Goal: Information Seeking & Learning: Find specific page/section

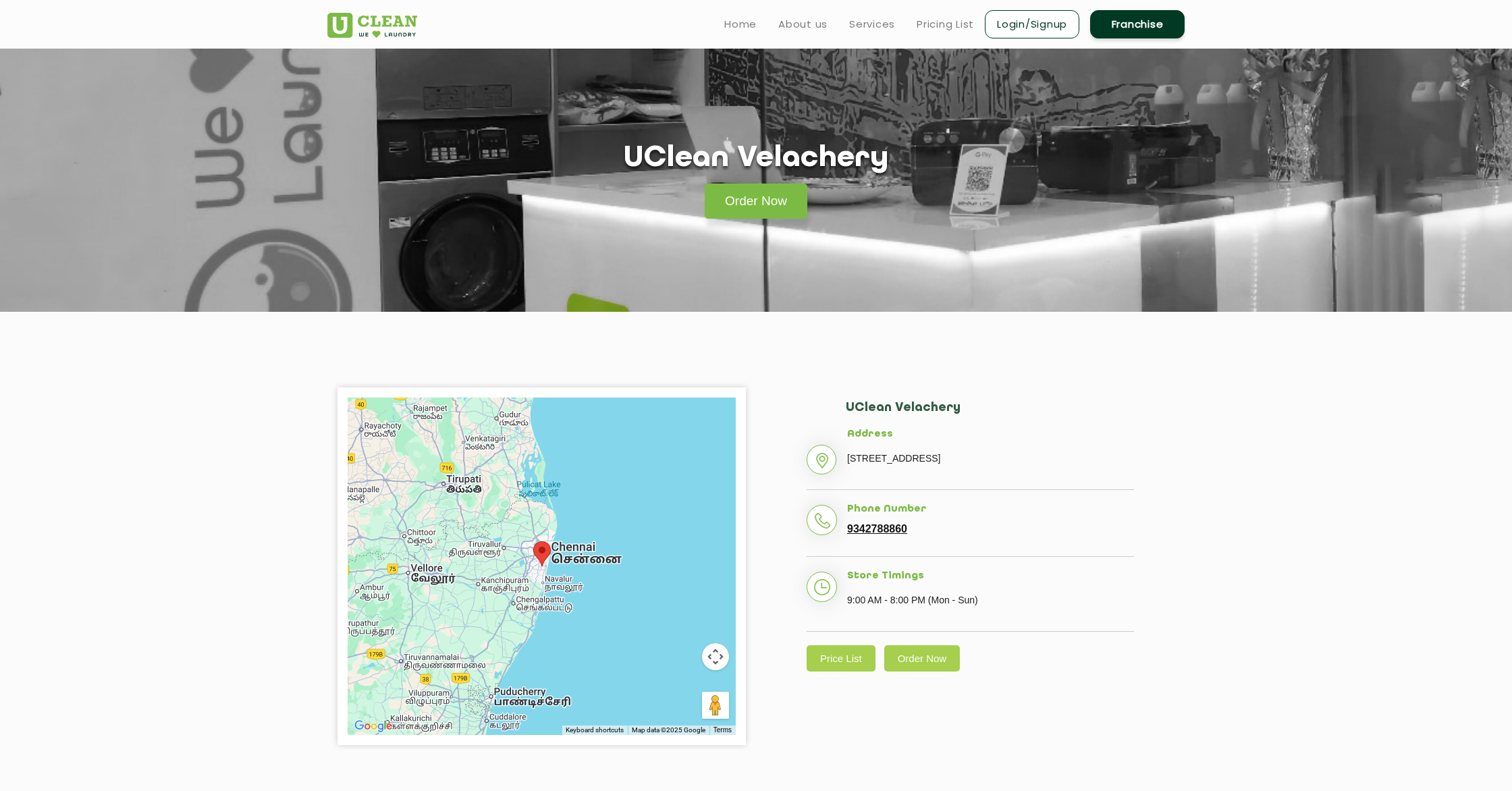
click at [841, 672] on link "Price List" at bounding box center [841, 659] width 69 height 27
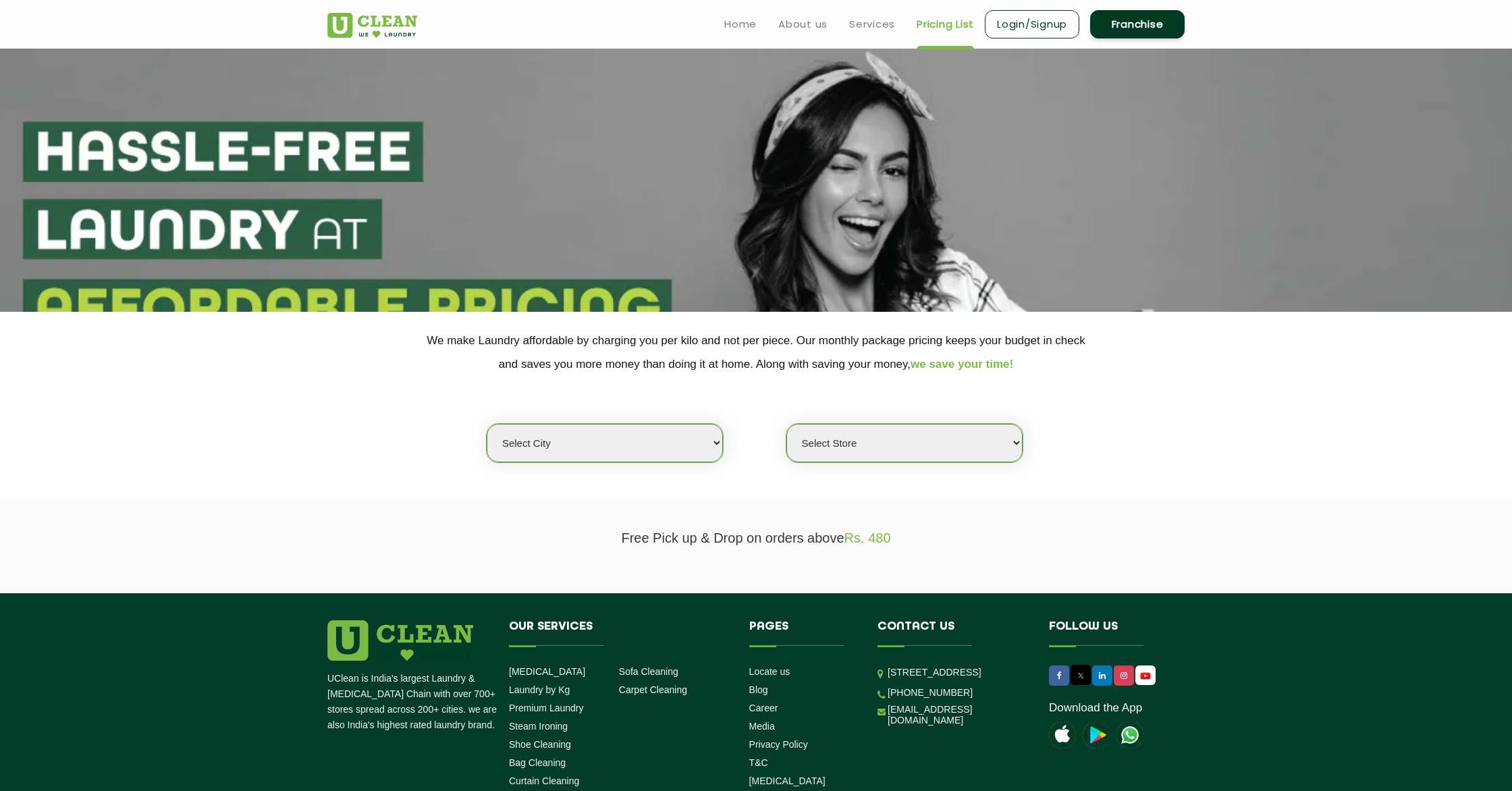
click at [667, 435] on select "Select city [GEOGRAPHIC_DATA] [GEOGRAPHIC_DATA] [GEOGRAPHIC_DATA] [GEOGRAPHIC_D…" at bounding box center [605, 443] width 237 height 38
select select "11"
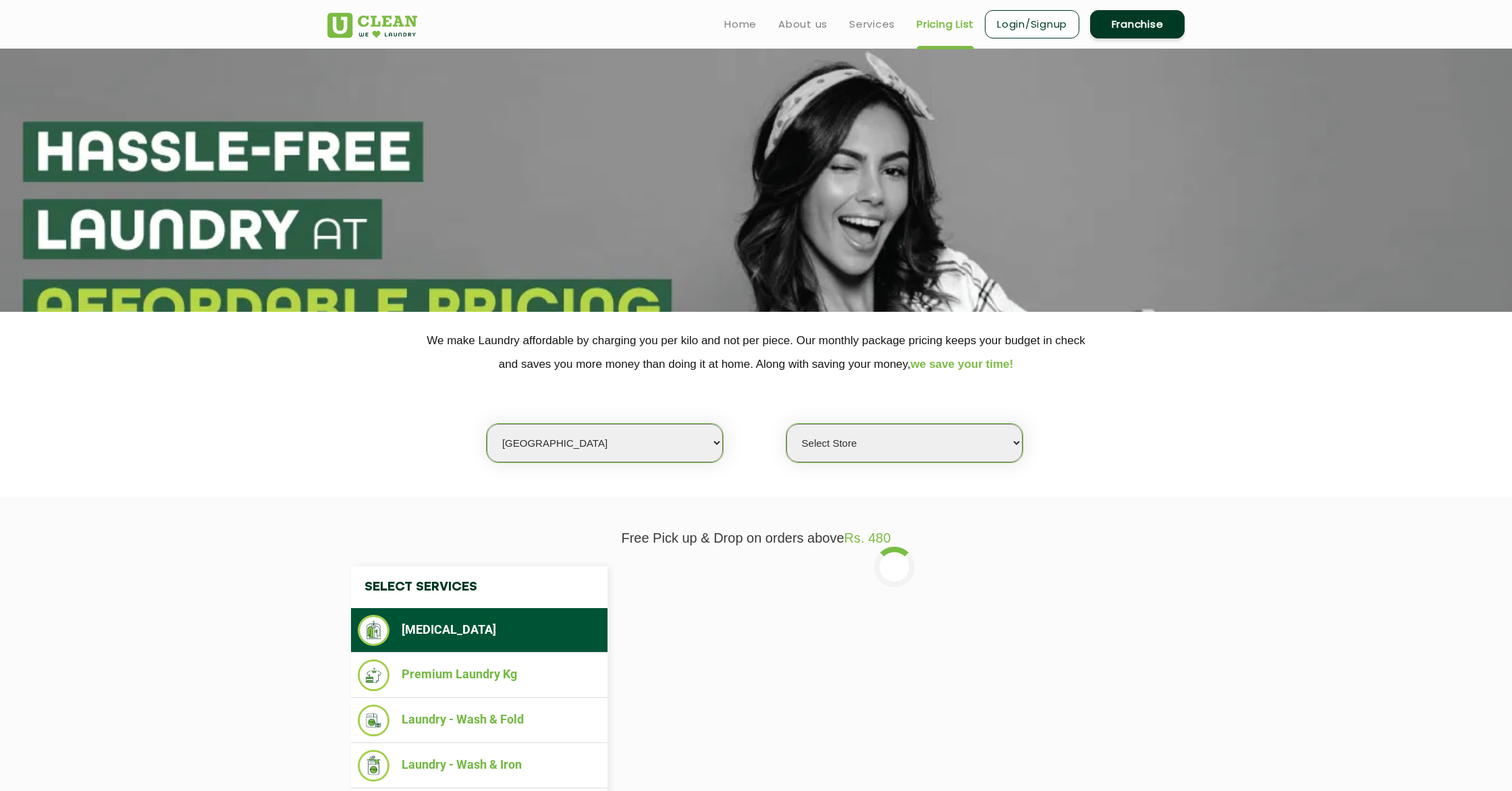
click at [829, 440] on select "Select Store [GEOGRAPHIC_DATA][PERSON_NAME] UClean Navalur UClean Chitlapakkam …" at bounding box center [905, 443] width 237 height 38
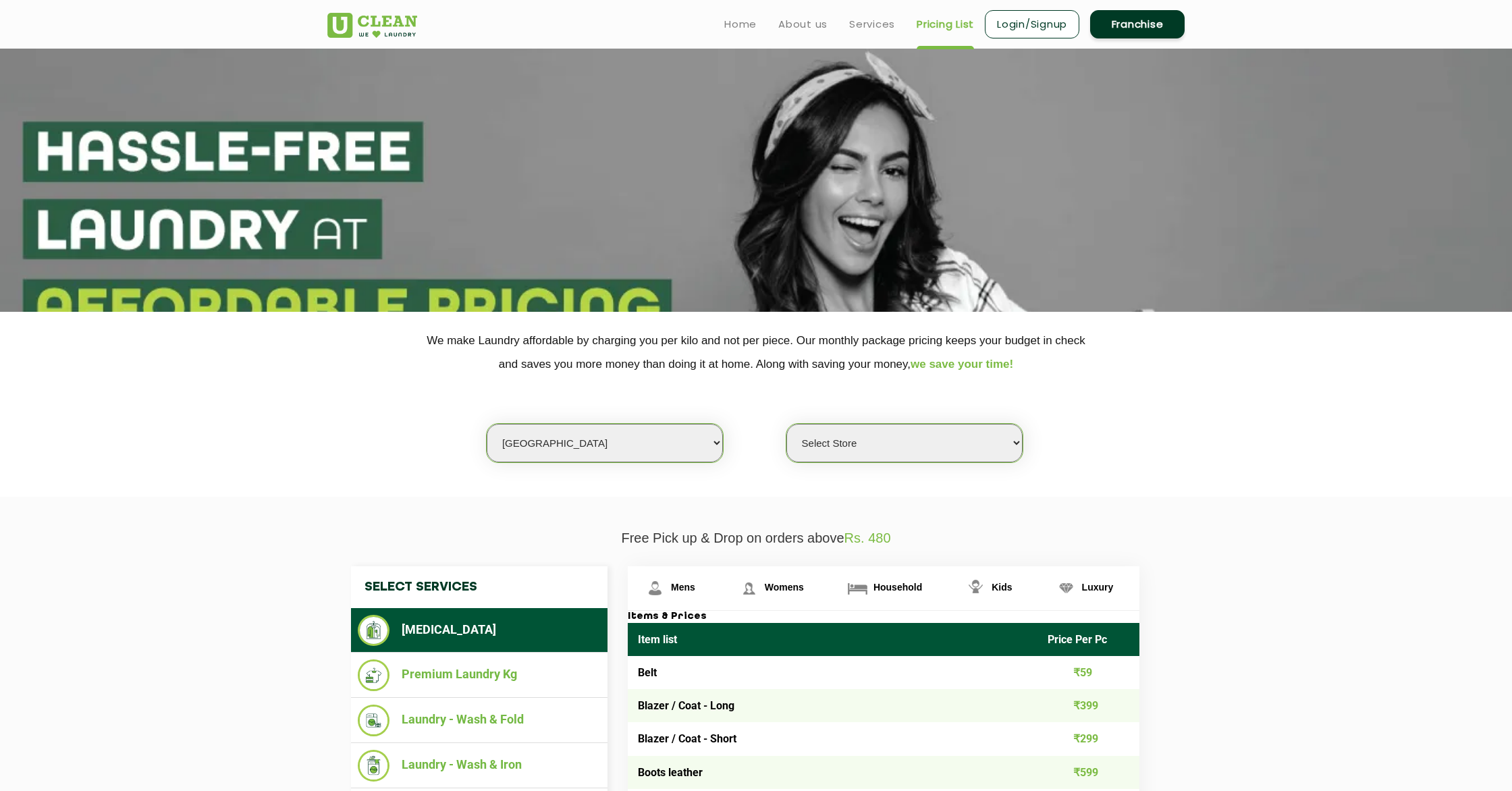
select select "427"
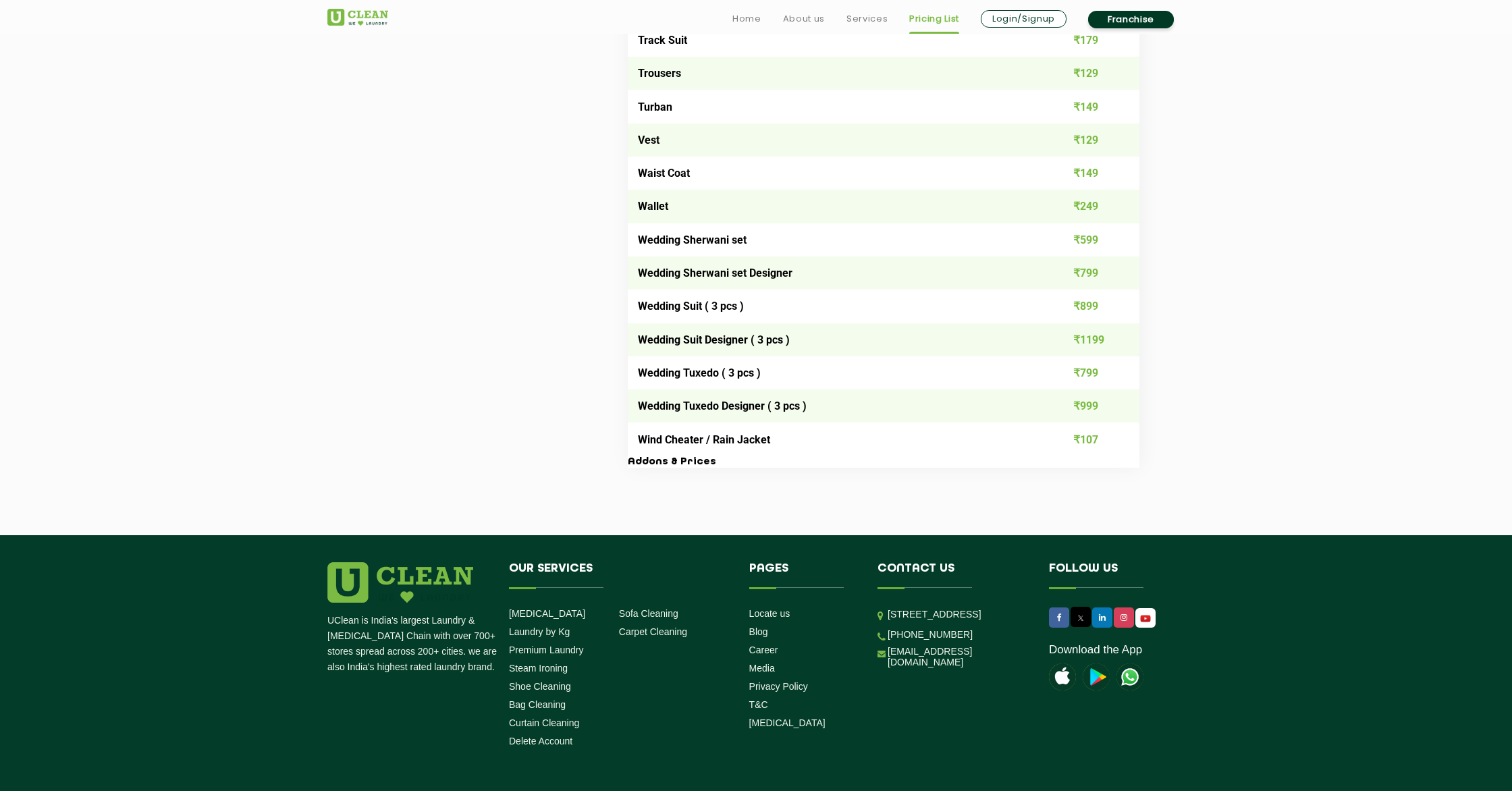
scroll to position [2628, 0]
